Goal: Task Accomplishment & Management: Manage account settings

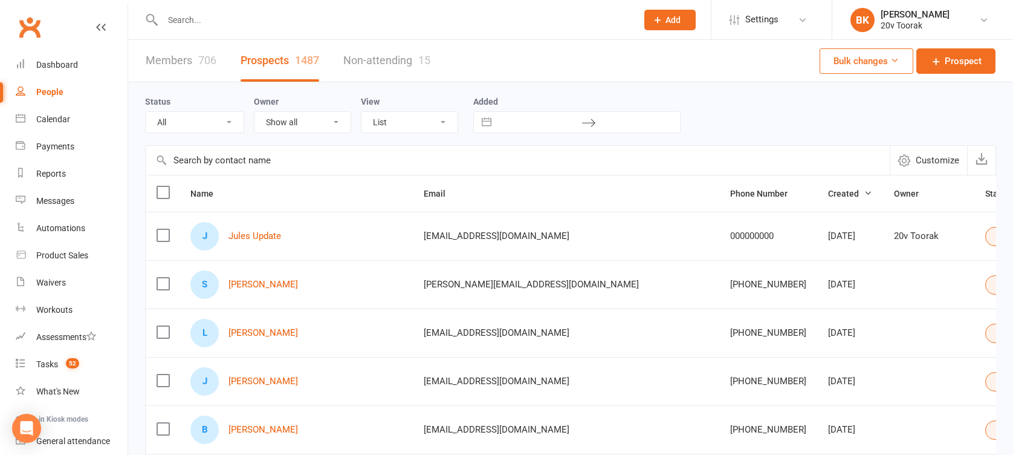
select select "100"
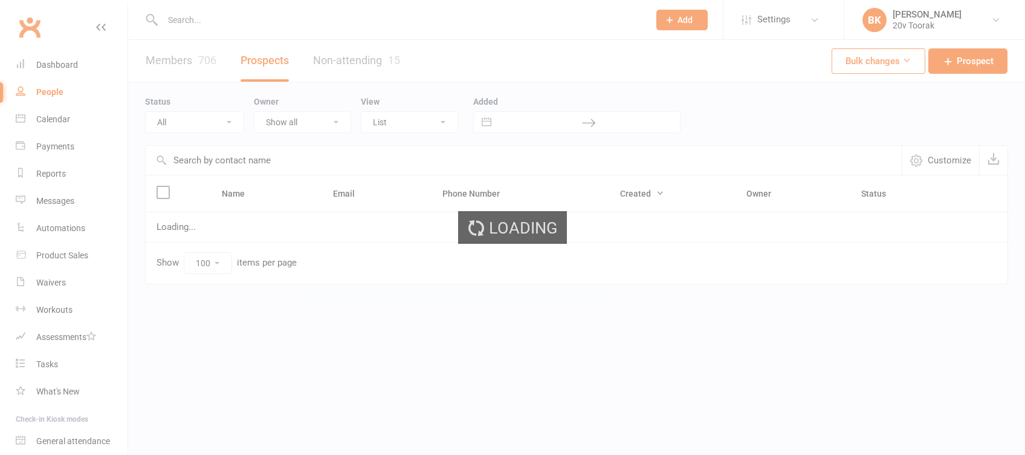
select select "100"
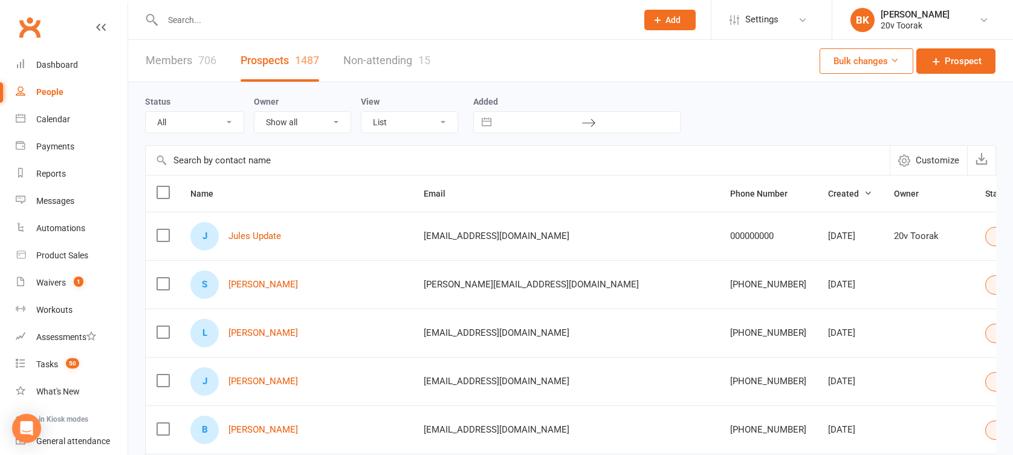
click at [193, 11] on input "text" at bounding box center [394, 19] width 470 height 17
click at [62, 284] on div "Waivers" at bounding box center [51, 282] width 30 height 10
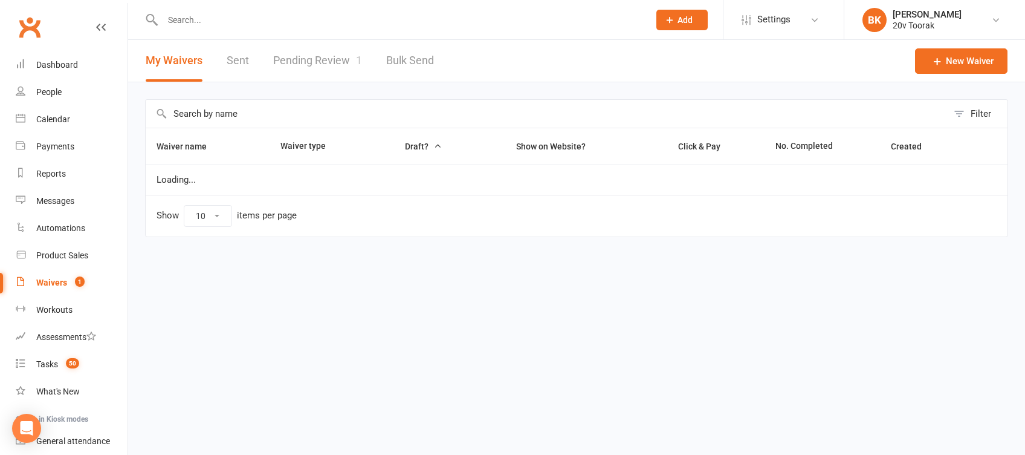
click at [323, 50] on link "Pending Review 1" at bounding box center [317, 61] width 89 height 42
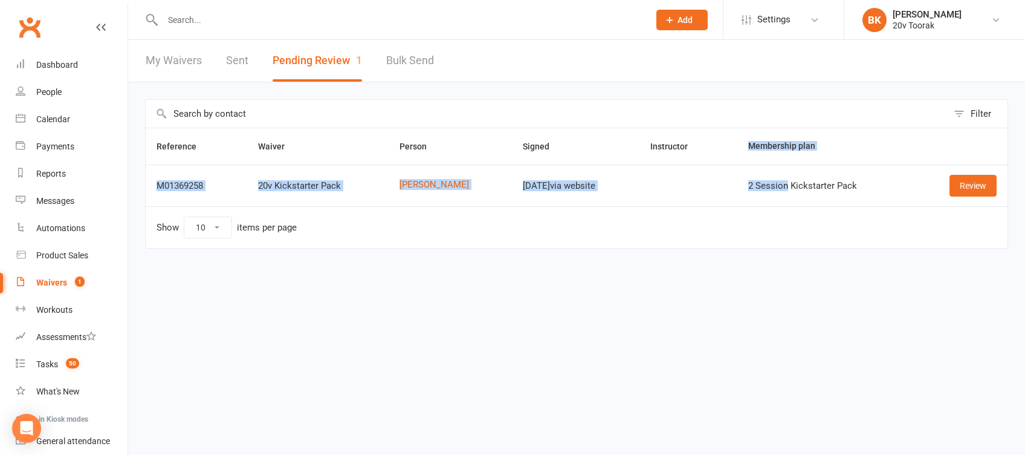
drag, startPoint x: 679, startPoint y: 158, endPoint x: 788, endPoint y: 172, distance: 109.6
click at [788, 172] on table "Reference Waiver Person Signed Instructor Membership plan M01369258 20v Kicksta…" at bounding box center [576, 188] width 863 height 121
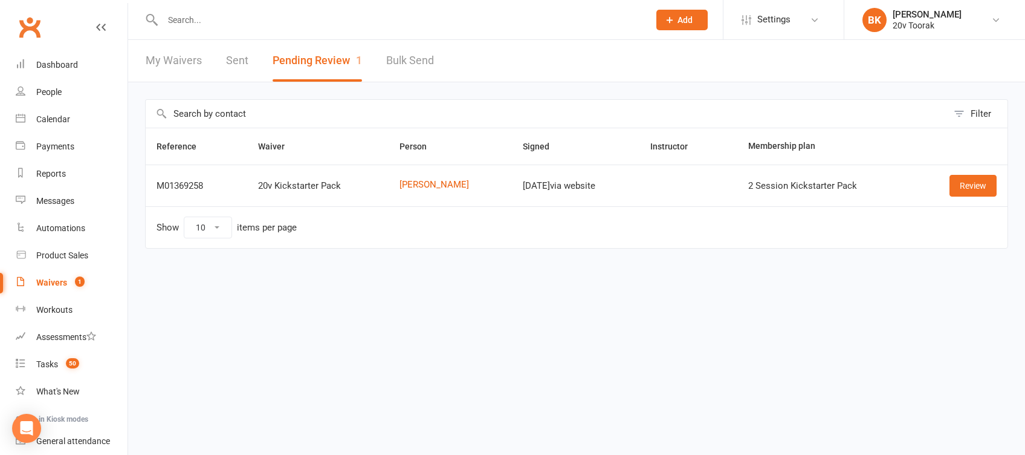
drag, startPoint x: 788, startPoint y: 172, endPoint x: 831, endPoint y: 262, distance: 100.3
click at [831, 262] on div "Reference Waiver Person Signed Instructor Membership plan M01369258 20v Kicksta…" at bounding box center [576, 197] width 863 height 138
click at [974, 181] on link "Review" at bounding box center [973, 186] width 47 height 22
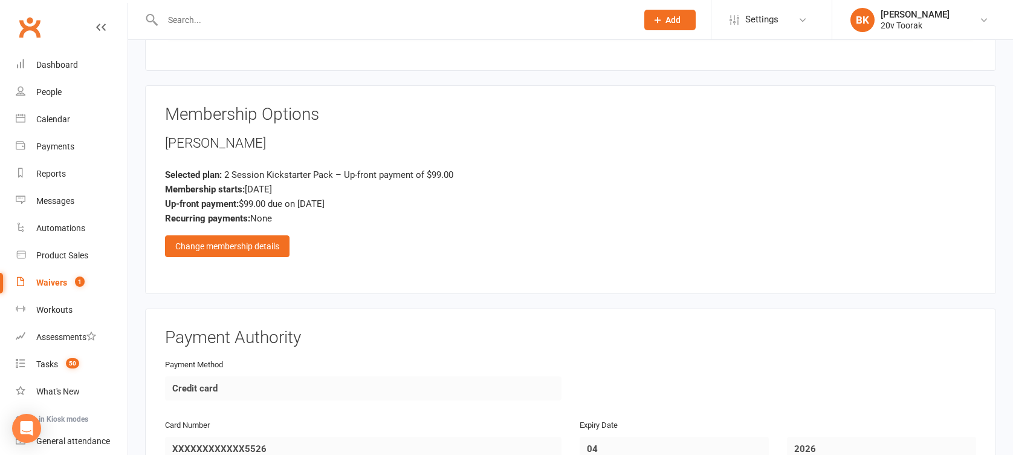
scroll to position [1159, 0]
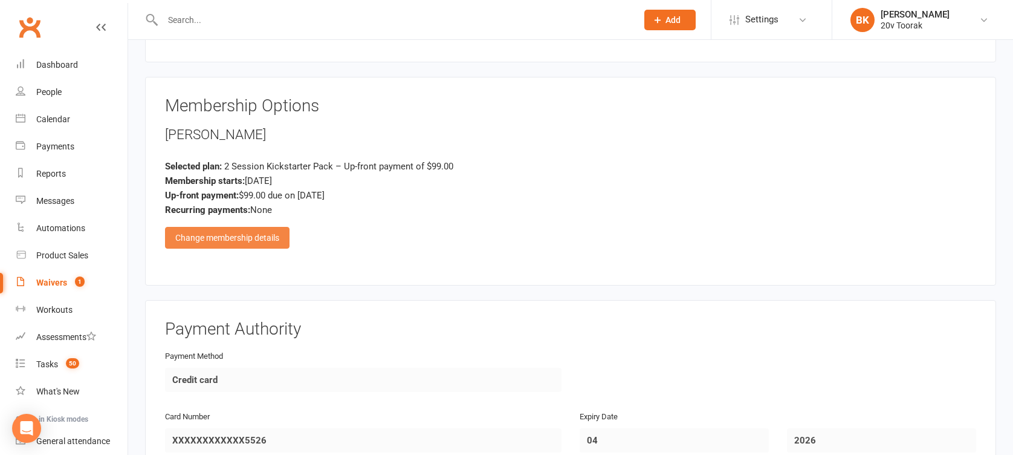
click at [204, 230] on div "Change membership details" at bounding box center [227, 238] width 125 height 22
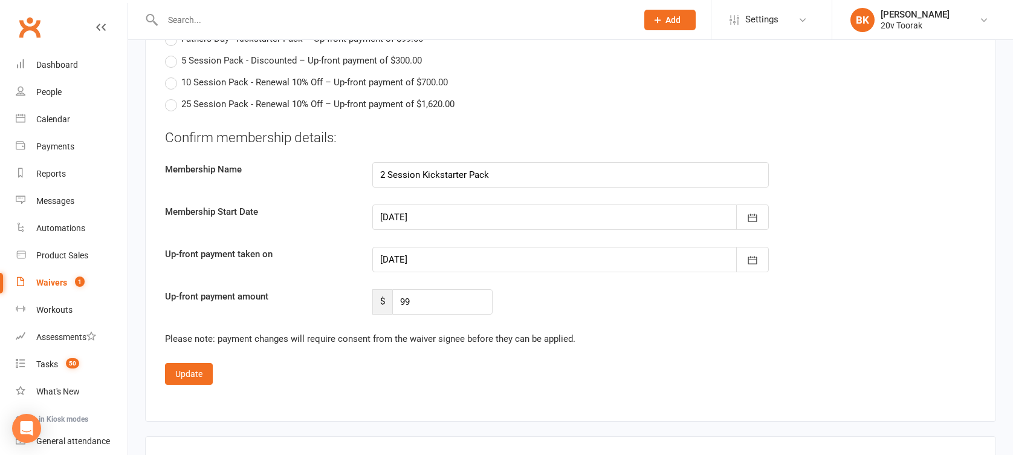
scroll to position [2599, 0]
click at [757, 260] on icon "button" at bounding box center [752, 260] width 9 height 8
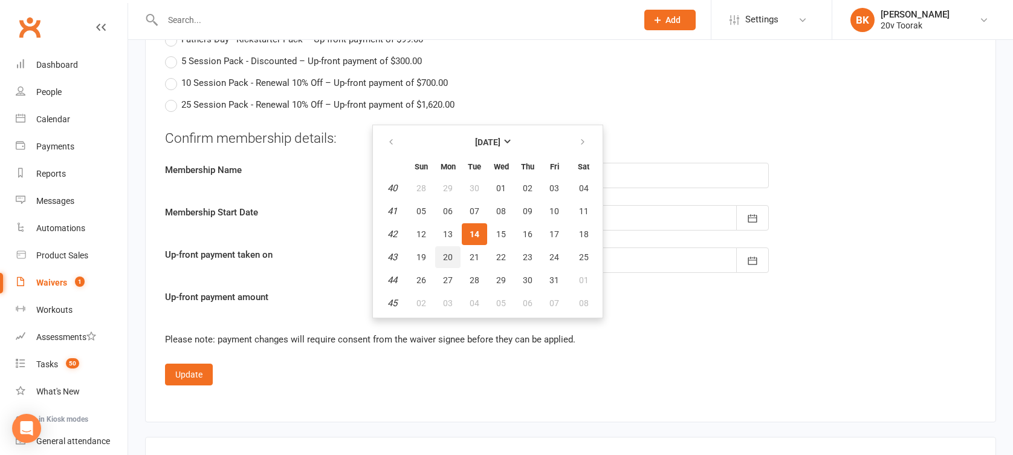
click at [444, 253] on span "20" at bounding box center [448, 257] width 10 height 10
type input "20 Oct 2025"
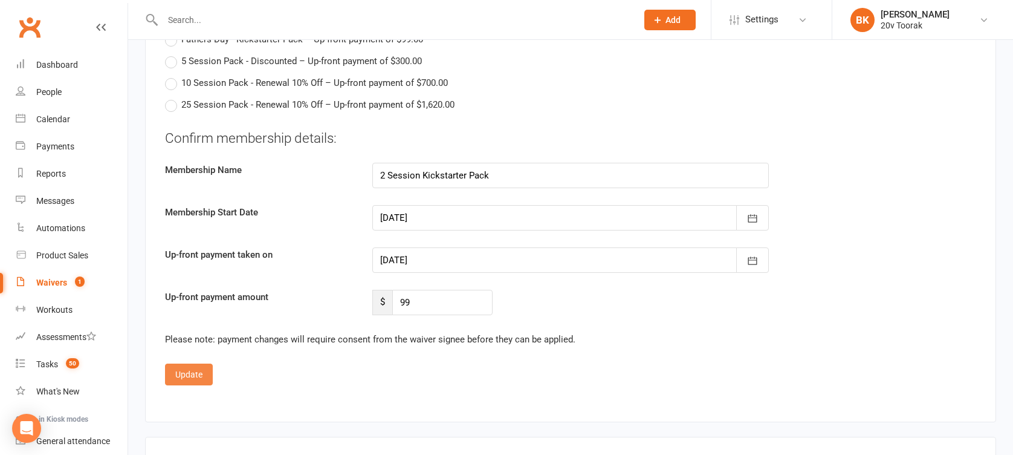
click at [175, 371] on button "Update" at bounding box center [189, 374] width 48 height 22
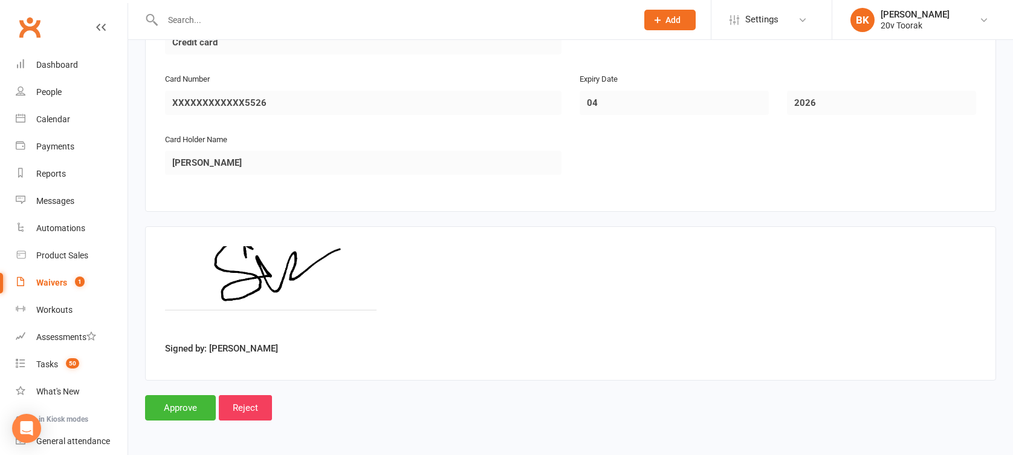
scroll to position [1492, 0]
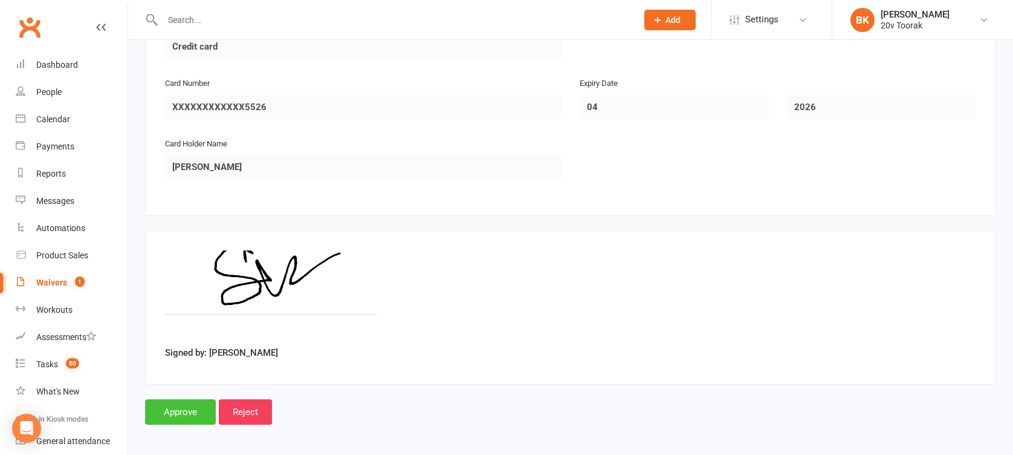
click at [175, 404] on input "Approve" at bounding box center [180, 411] width 71 height 25
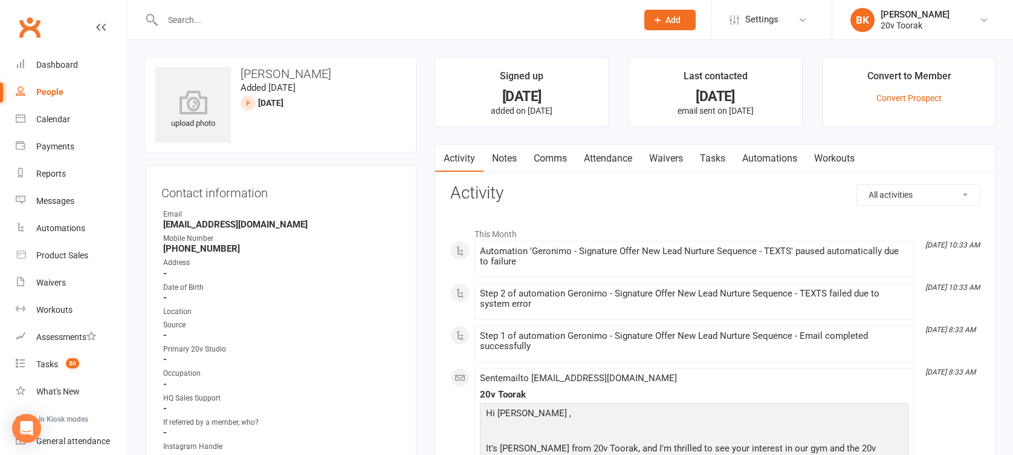
click at [163, 15] on input "text" at bounding box center [394, 19] width 470 height 17
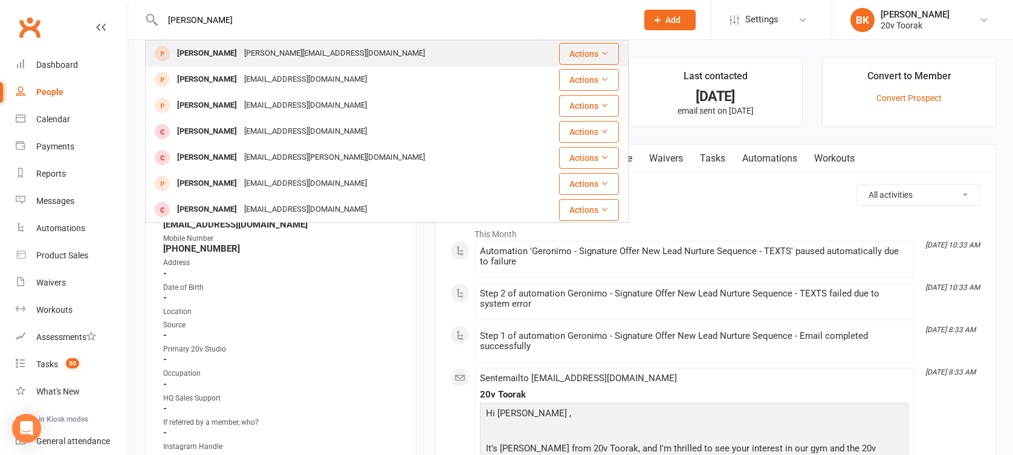
type input "selina"
click at [209, 53] on div "[PERSON_NAME]" at bounding box center [206, 54] width 67 height 18
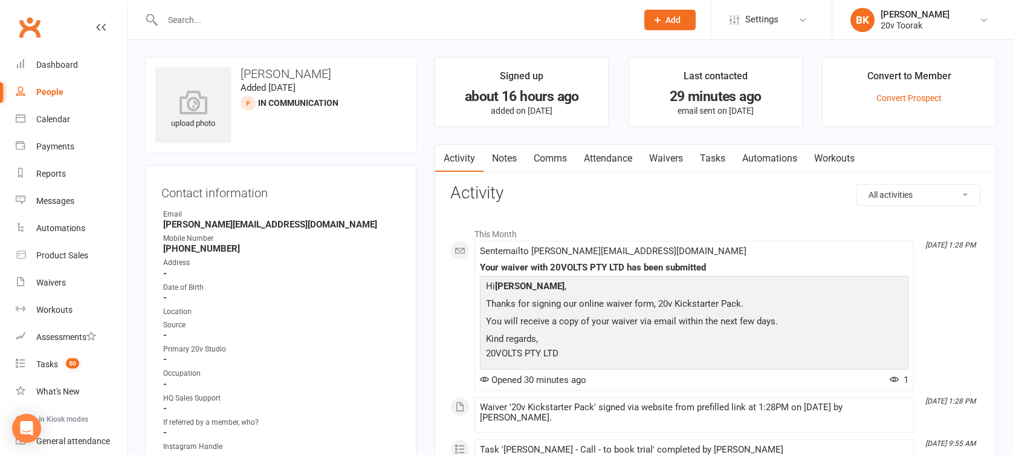
click at [602, 155] on link "Attendance" at bounding box center [607, 158] width 65 height 28
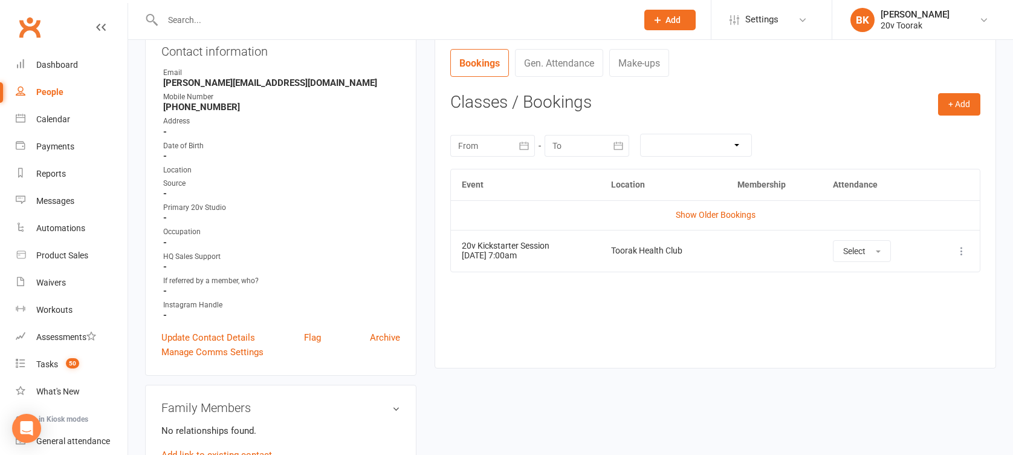
scroll to position [139, 0]
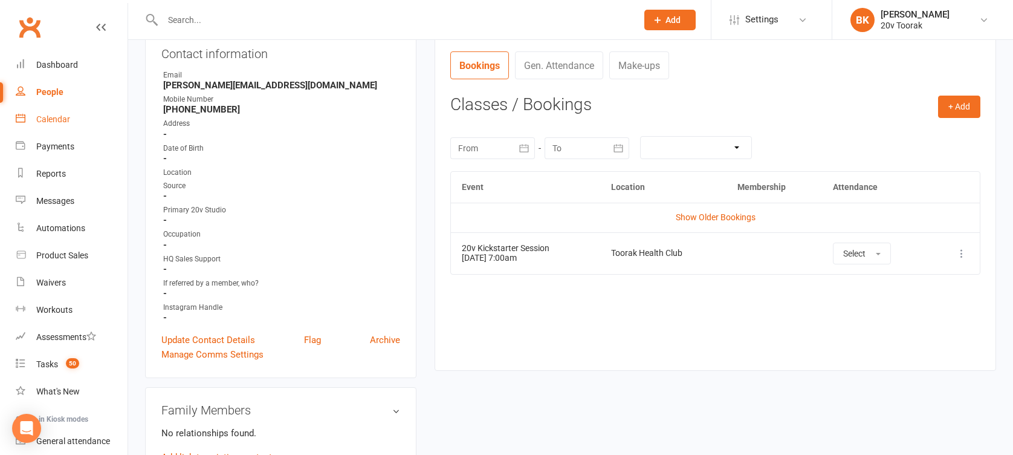
click at [63, 117] on div "Calendar" at bounding box center [53, 119] width 34 height 10
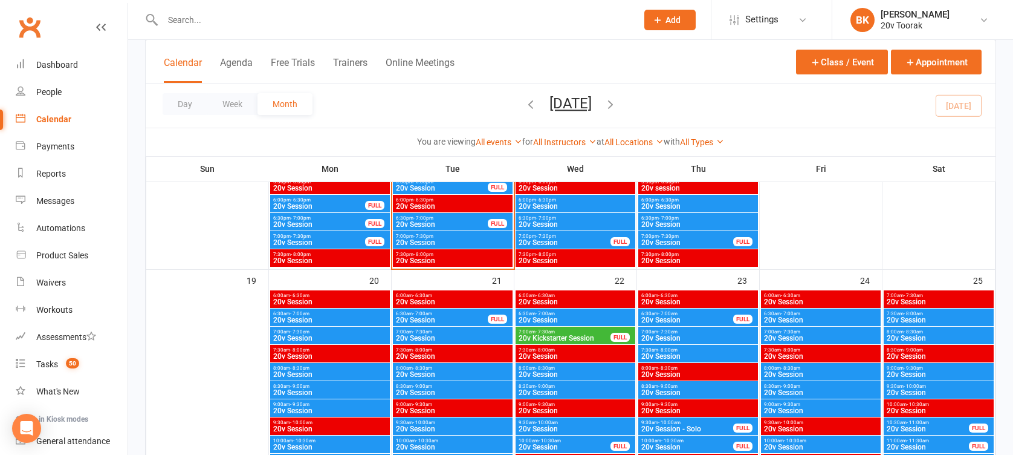
scroll to position [1580, 0]
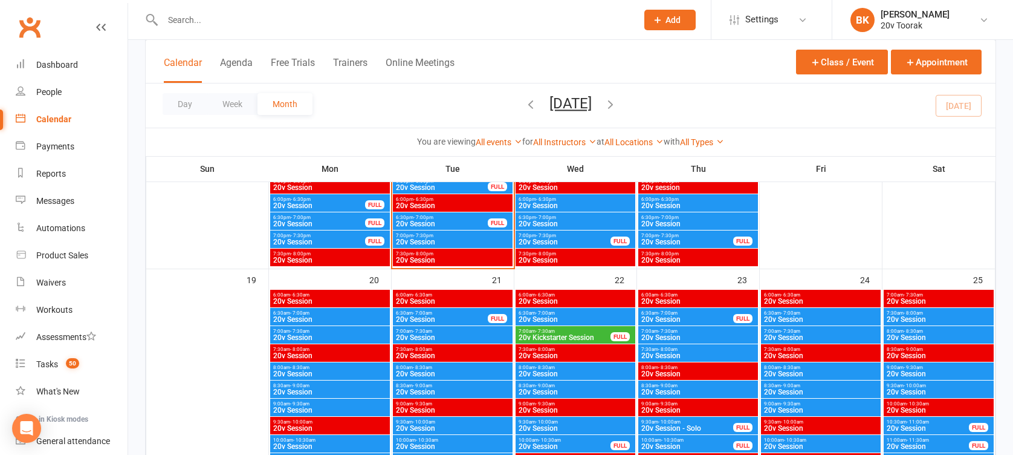
click at [563, 334] on span "20v Kickstarter Session" at bounding box center [564, 337] width 93 height 7
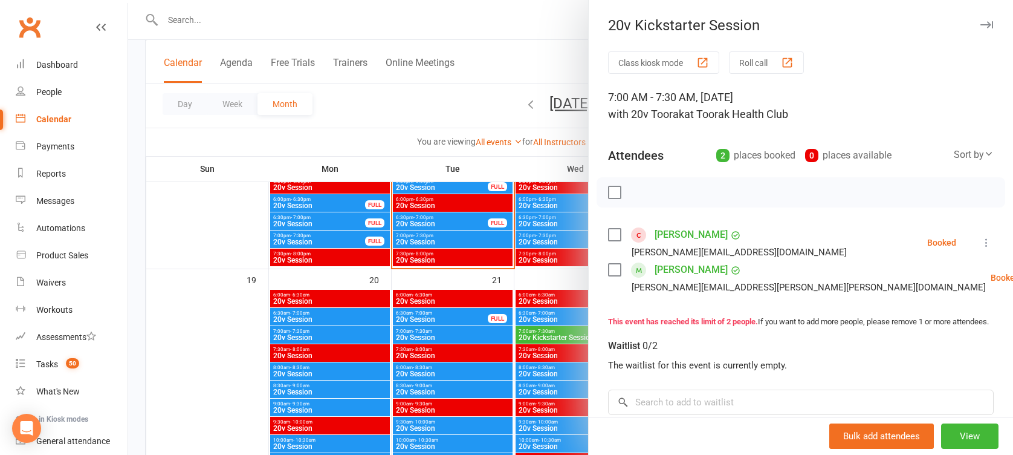
click at [980, 239] on icon at bounding box center [986, 242] width 12 height 12
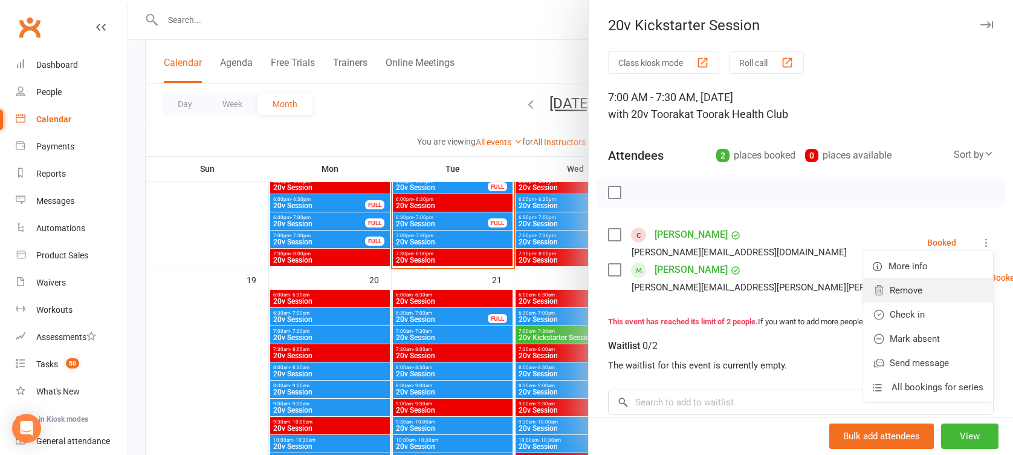
click at [895, 293] on link "Remove" at bounding box center [928, 290] width 130 height 24
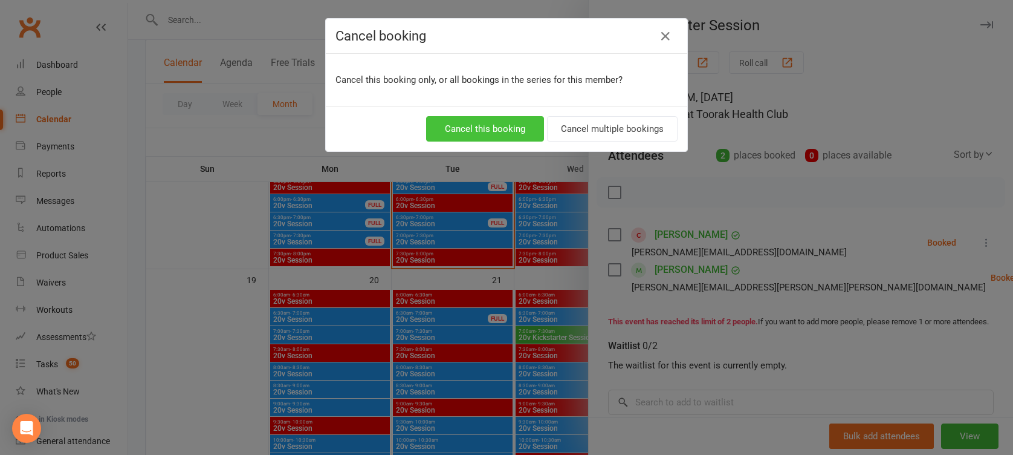
click at [451, 123] on button "Cancel this booking" at bounding box center [485, 128] width 118 height 25
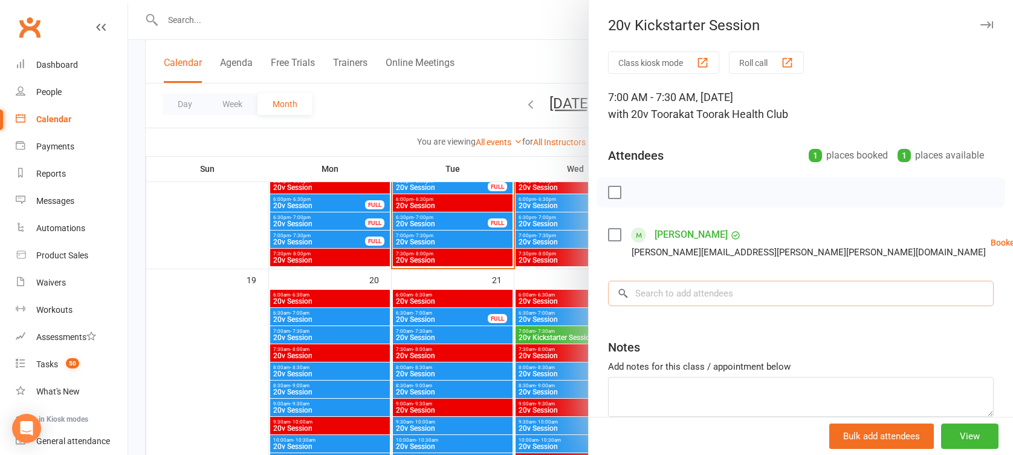
click at [698, 305] on input "search" at bounding box center [801, 292] width 386 height 25
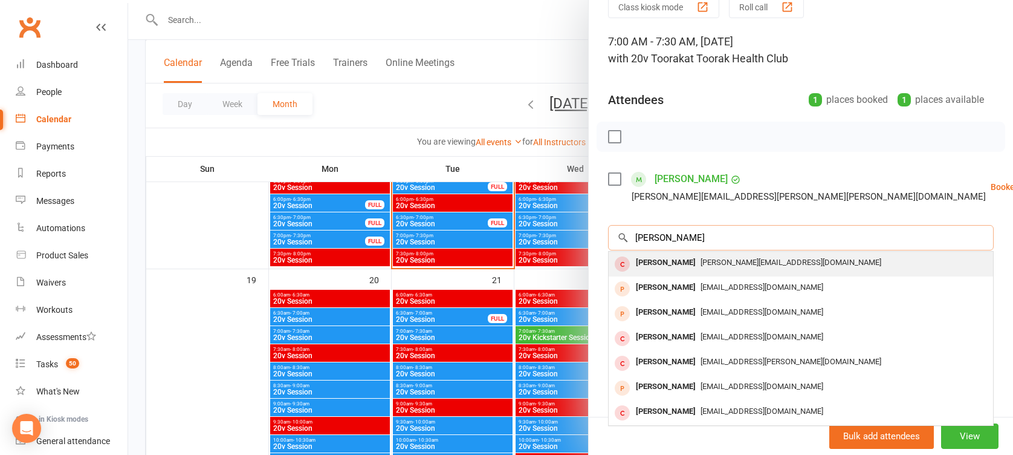
scroll to position [37, 0]
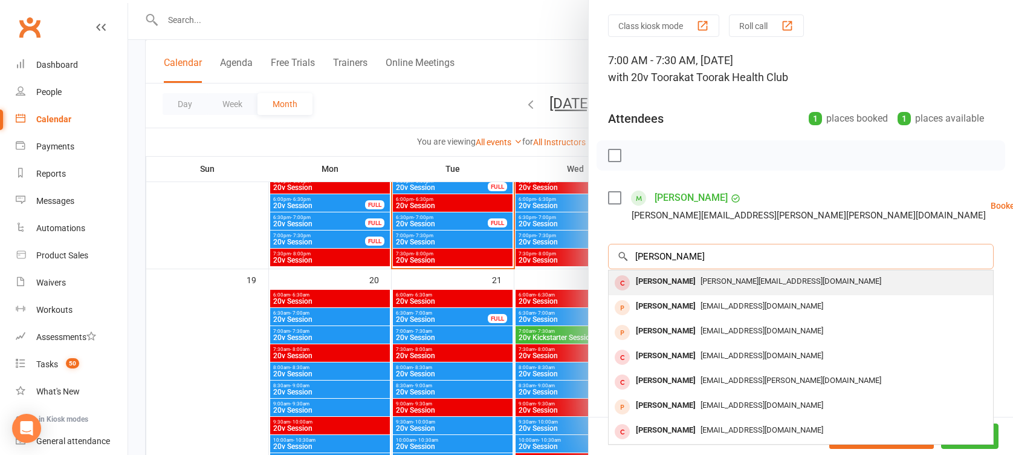
type input "Selina"
click at [653, 276] on div "Selina Mok" at bounding box center [666, 282] width 70 height 18
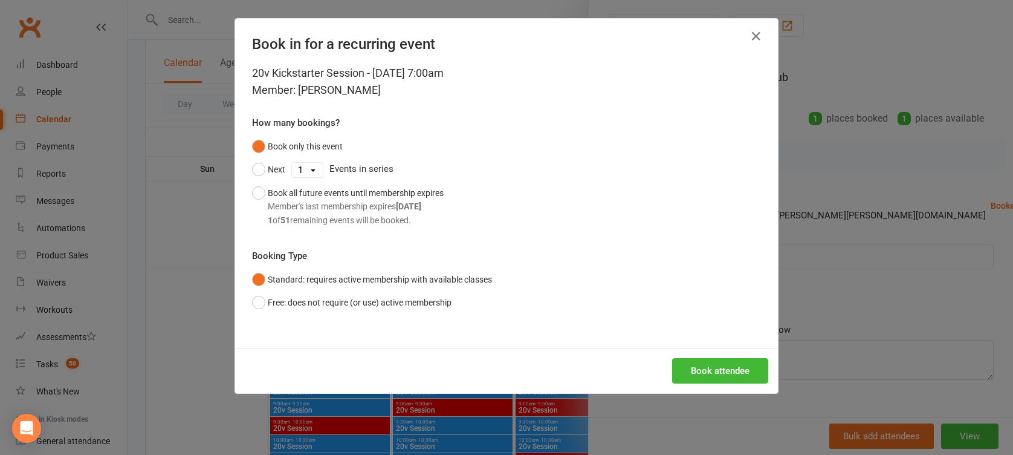
click at [705, 345] on div "20v Kickstarter Session - Oct 22, 2025 7:00am Member: Selina Mok How many booki…" at bounding box center [506, 207] width 543 height 284
click at [706, 354] on div "Book attendee" at bounding box center [506, 370] width 543 height 45
click at [706, 363] on button "Book attendee" at bounding box center [720, 370] width 96 height 25
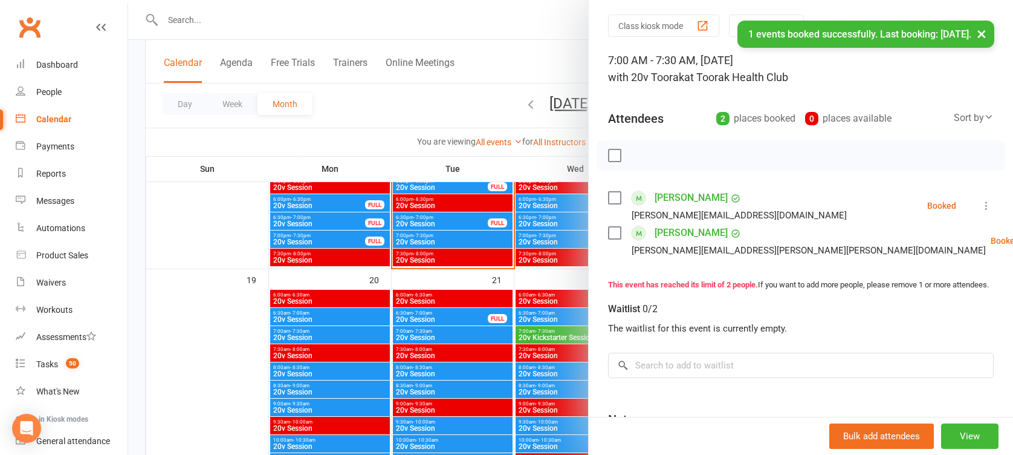
click at [503, 293] on div at bounding box center [570, 227] width 885 height 455
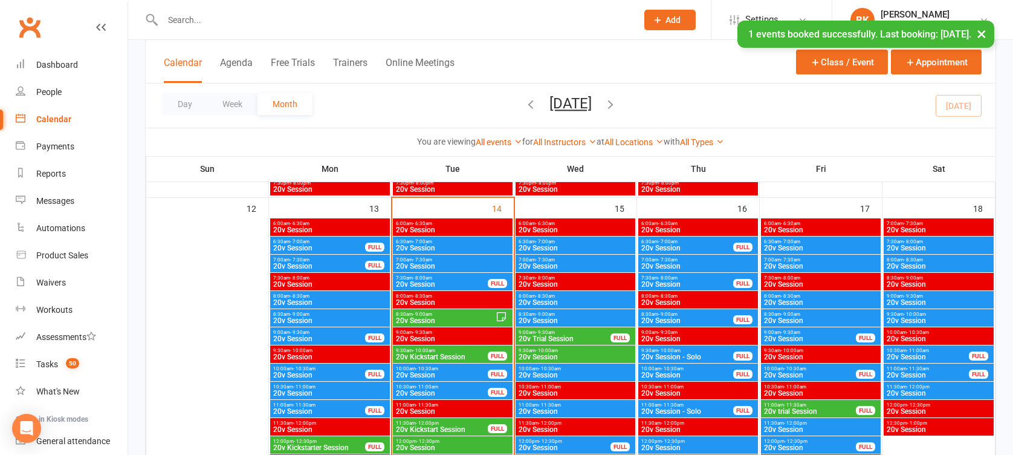
scroll to position [1163, 0]
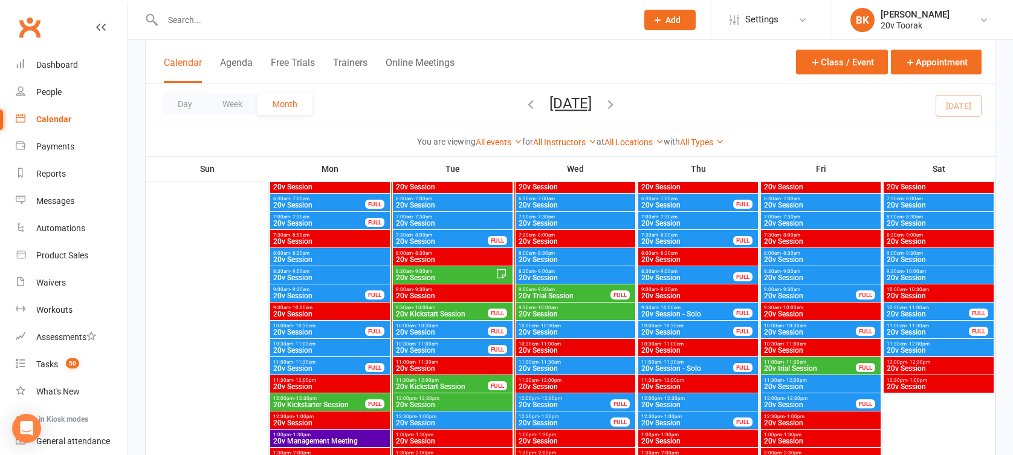
click at [214, 16] on input "text" at bounding box center [394, 19] width 470 height 17
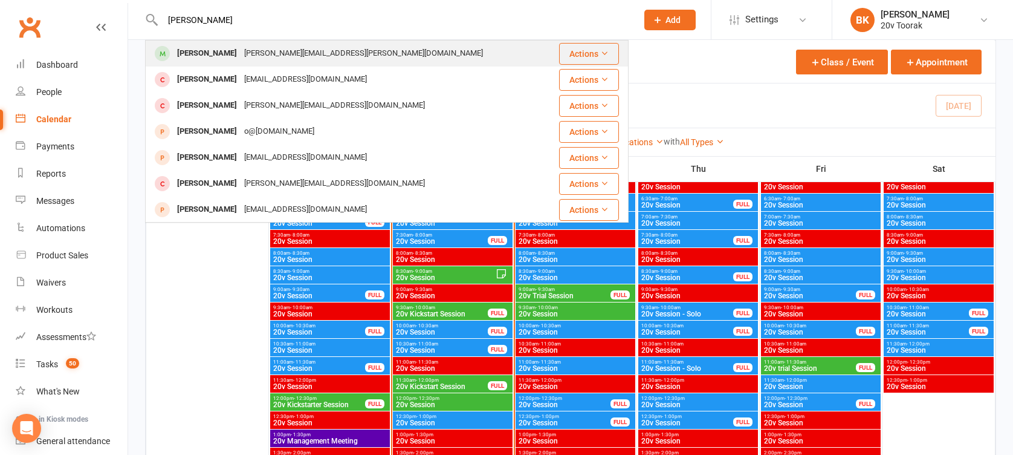
type input "Hugh"
click at [220, 44] on div "Hugh O'Brien hugh.obrien@hdoengineering.com.au" at bounding box center [346, 53] width 401 height 25
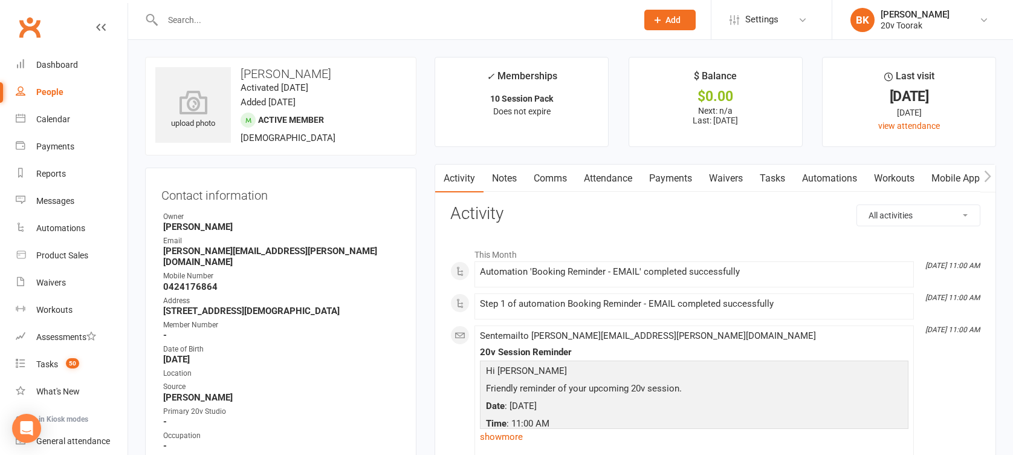
click at [510, 177] on link "Notes" at bounding box center [505, 178] width 42 height 28
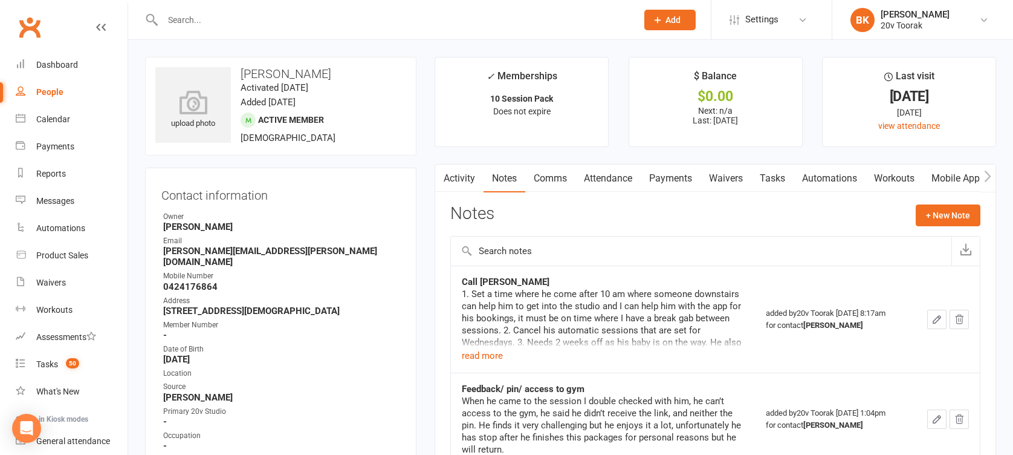
scroll to position [52, 0]
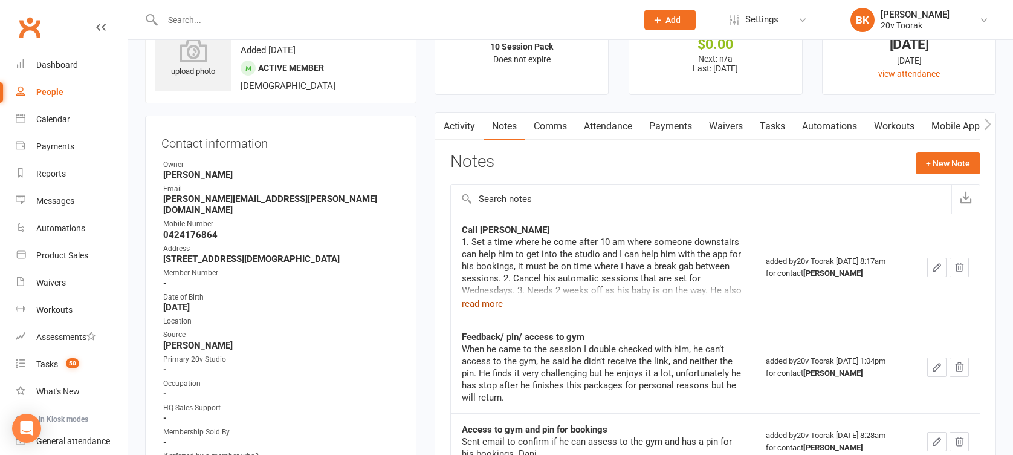
click at [481, 301] on button "read more" at bounding box center [482, 303] width 41 height 15
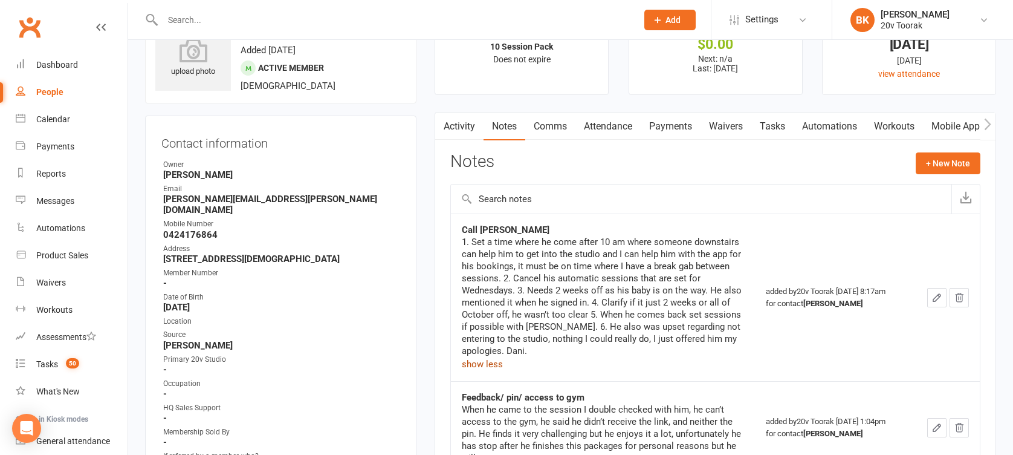
click at [677, 133] on link "Payments" at bounding box center [671, 126] width 60 height 28
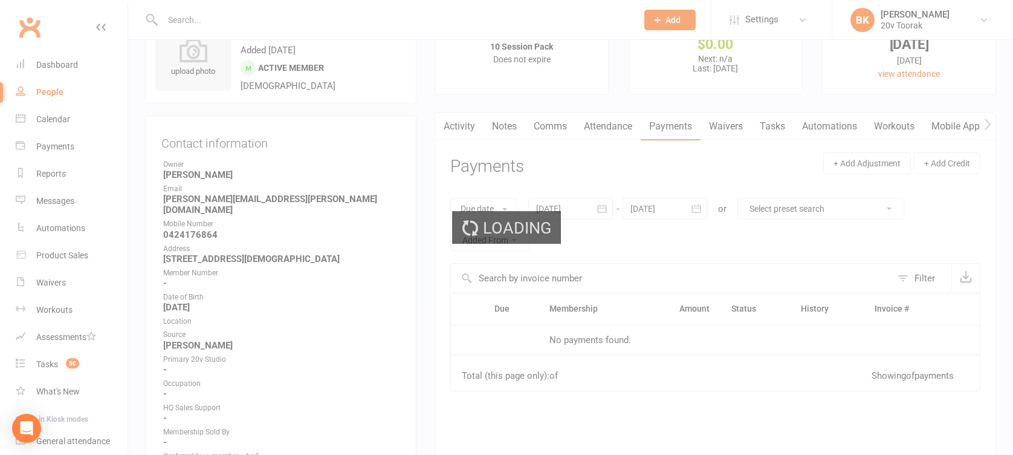
click at [583, 133] on link "Attendance" at bounding box center [607, 126] width 65 height 28
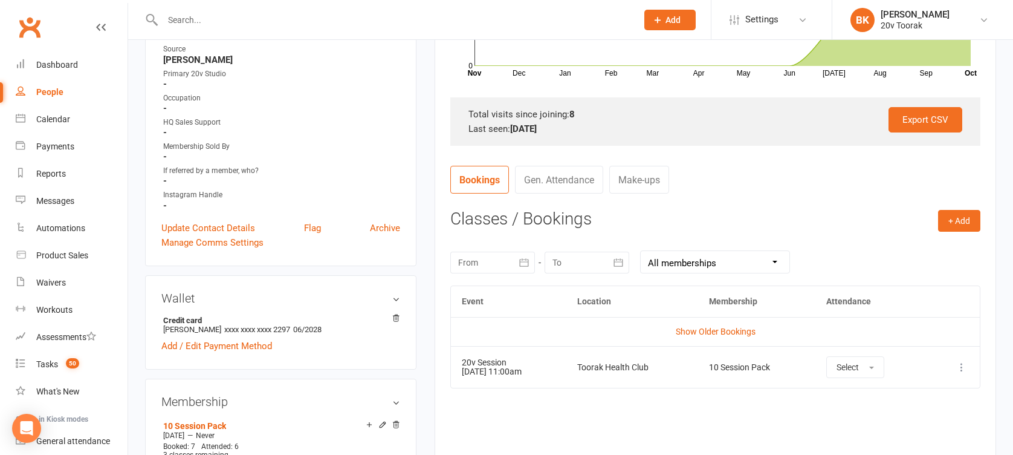
scroll to position [337, 0]
click at [961, 363] on icon at bounding box center [962, 367] width 12 height 12
click at [900, 435] on link "Remove booking" at bounding box center [909, 439] width 120 height 24
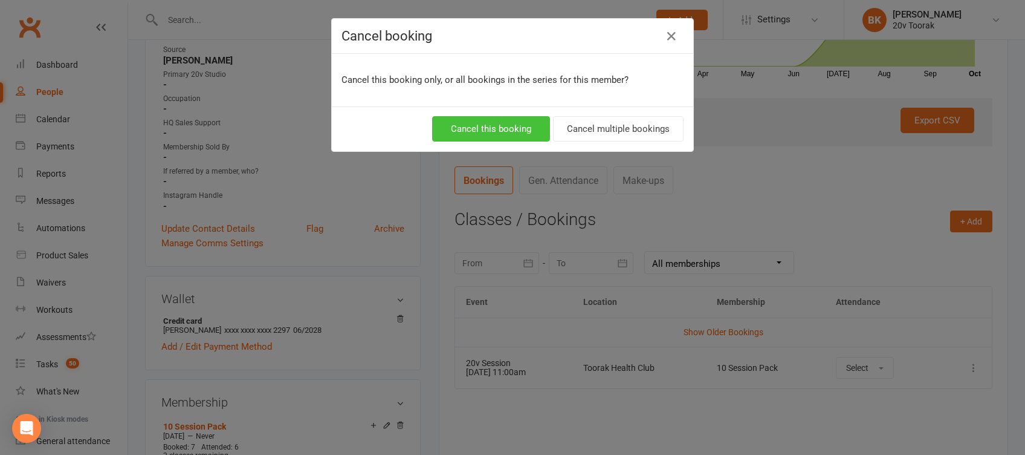
click at [505, 127] on button "Cancel this booking" at bounding box center [491, 128] width 118 height 25
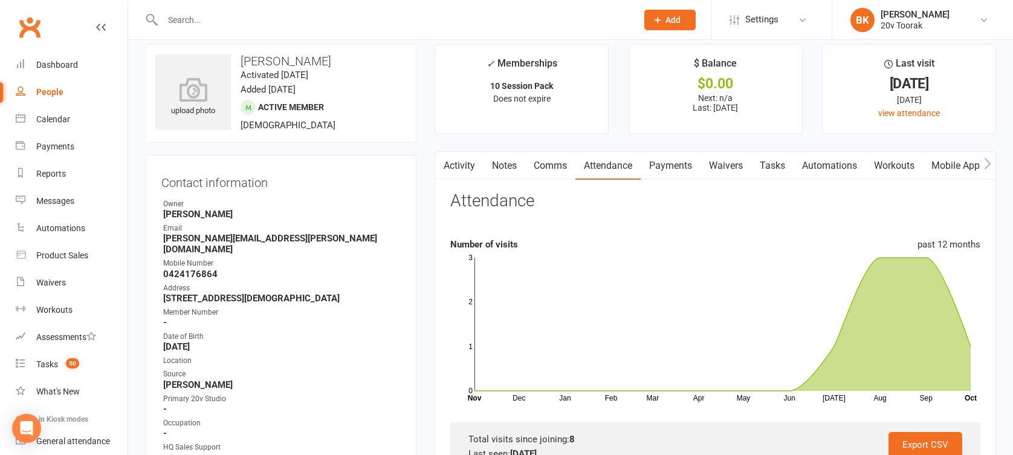
scroll to position [4, 0]
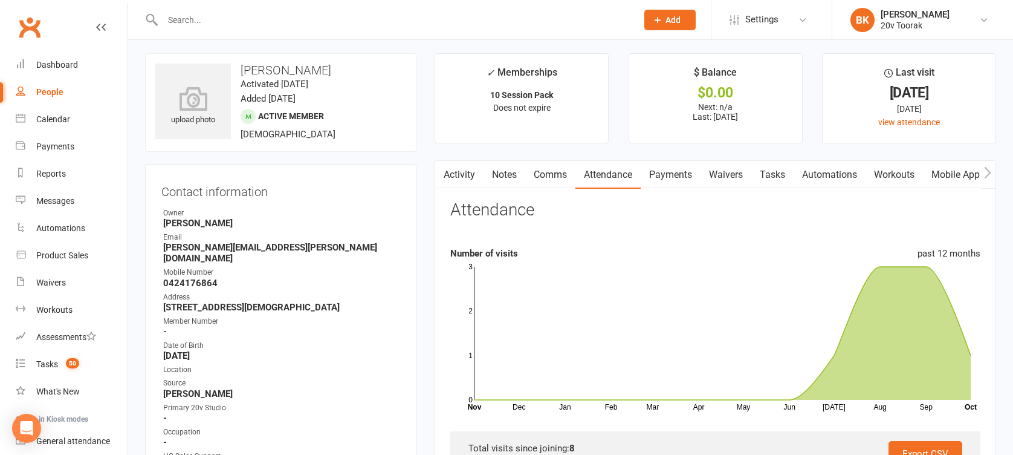
click at [475, 176] on link "Activity" at bounding box center [459, 175] width 48 height 28
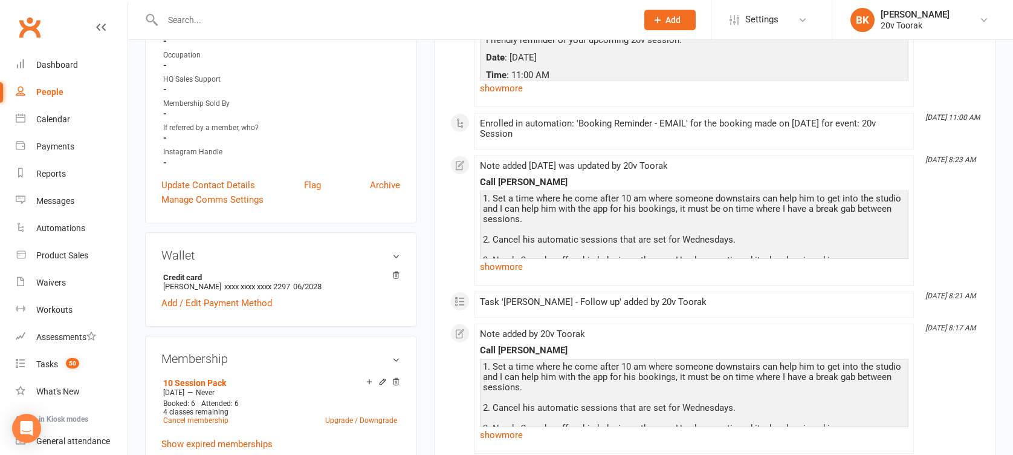
scroll to position [378, 0]
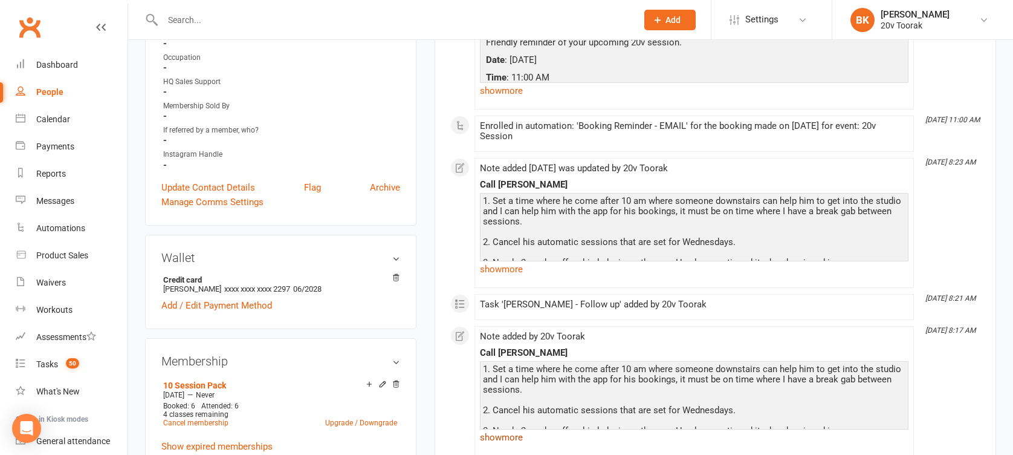
click at [499, 438] on link "show more" at bounding box center [694, 437] width 429 height 17
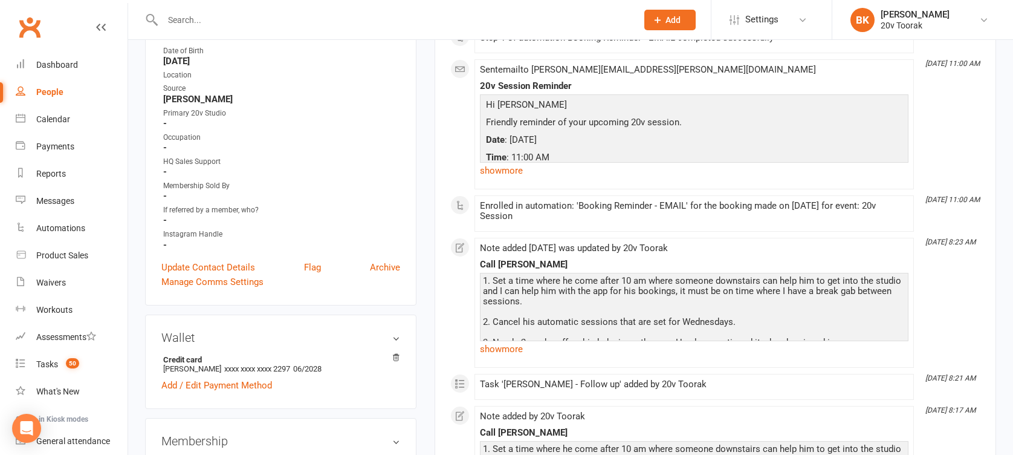
scroll to position [291, 0]
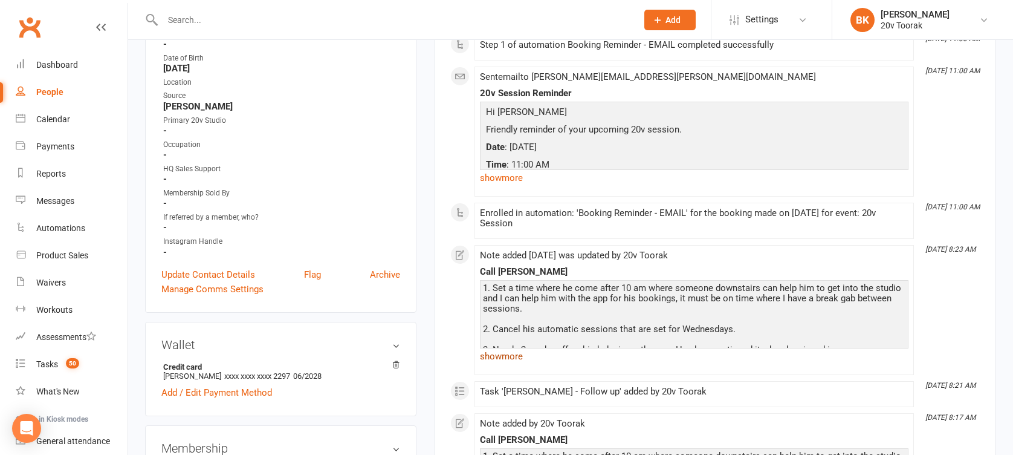
click at [485, 360] on link "show more" at bounding box center [694, 356] width 429 height 17
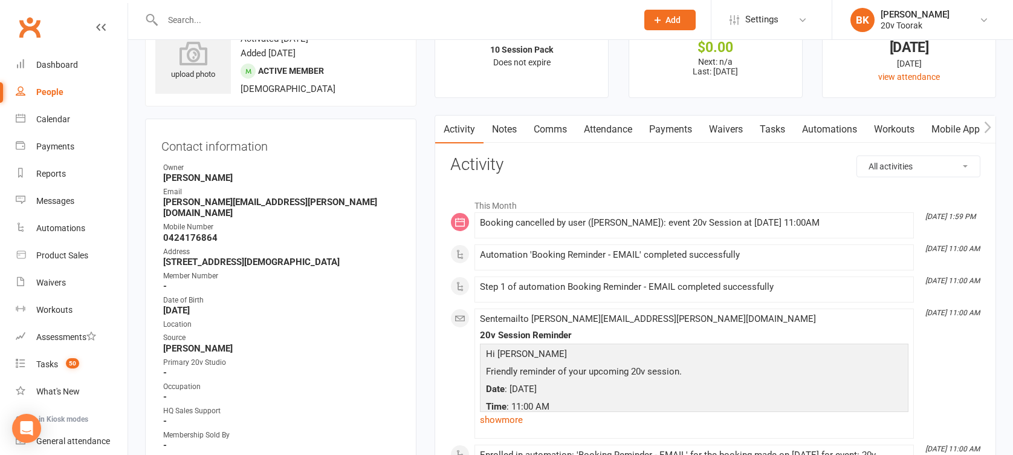
scroll to position [48, 0]
click at [509, 134] on link "Notes" at bounding box center [505, 130] width 42 height 28
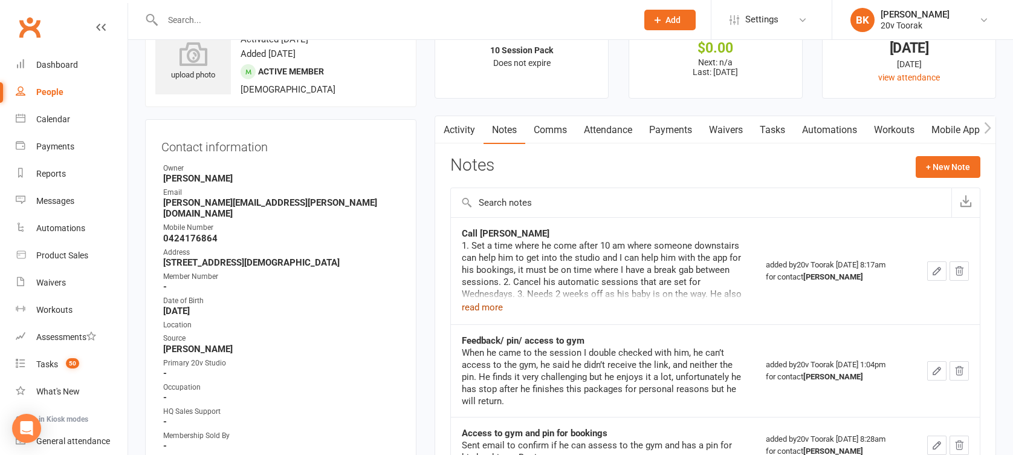
click at [486, 309] on button "read more" at bounding box center [482, 307] width 41 height 15
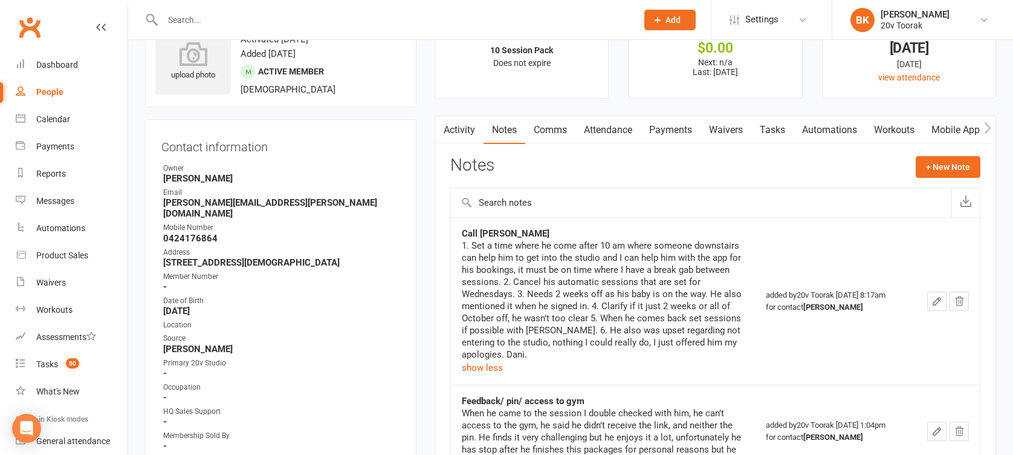
click at [432, 317] on main "✓ Memberships 10 Session Pack Does not expire $ Balance $0.00 Next: n/a Last: 2…" at bounding box center [716, 453] width 580 height 890
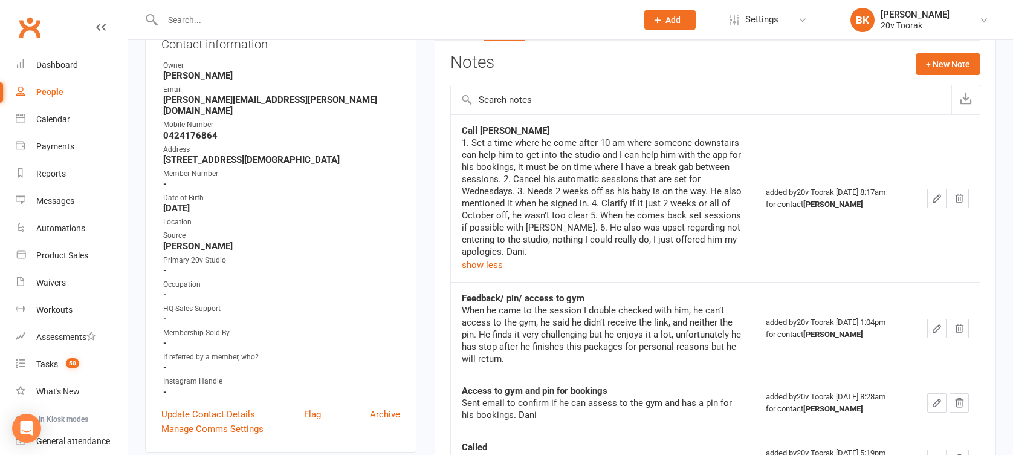
scroll to position [156, 0]
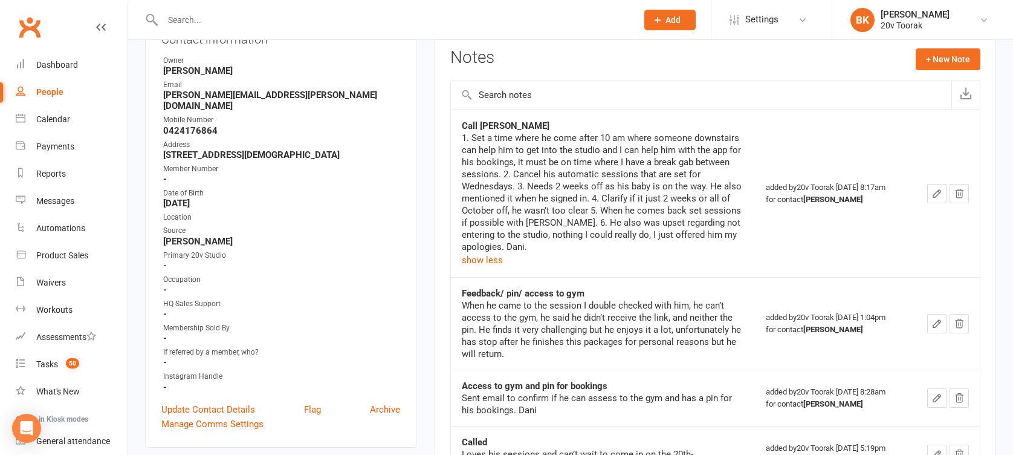
click at [451, 249] on td "Call hugh 1. Set a time where he come after 10 am where someone downstairs can …" at bounding box center [603, 192] width 304 height 167
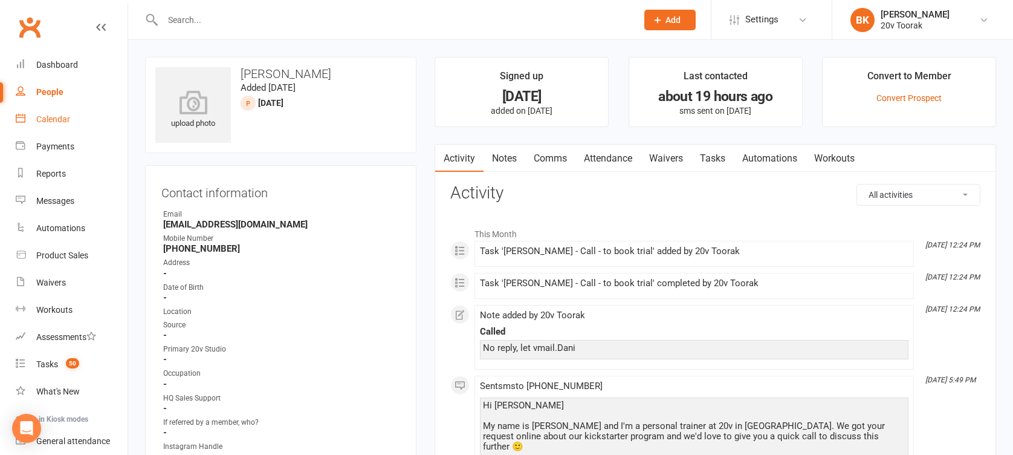
click at [88, 120] on link "Calendar" at bounding box center [72, 119] width 112 height 27
